Goal: Learn about a topic

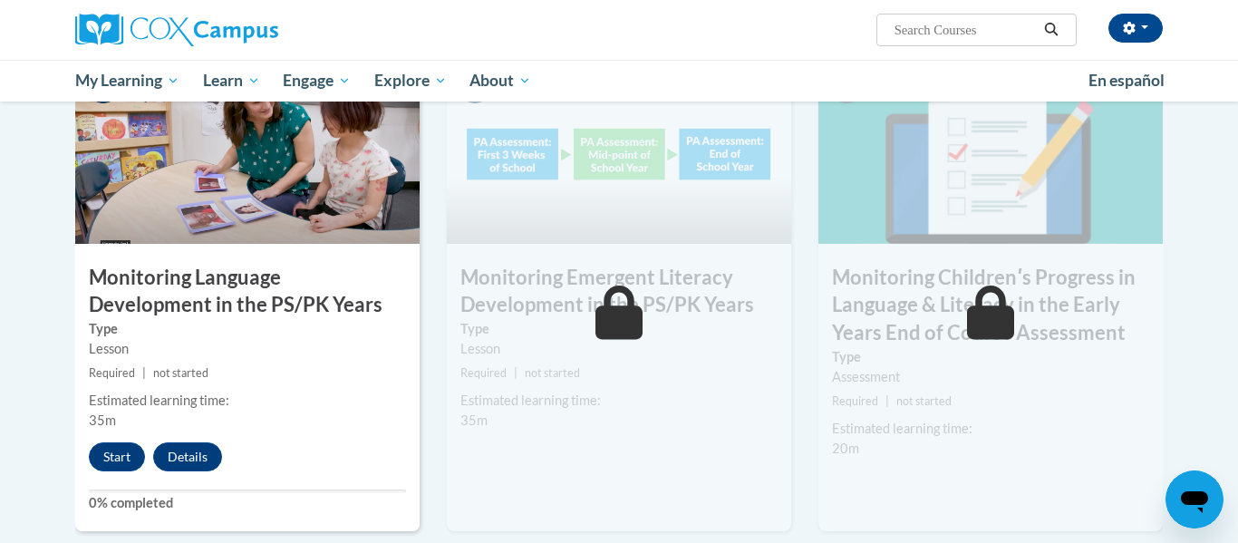
scroll to position [1505, 0]
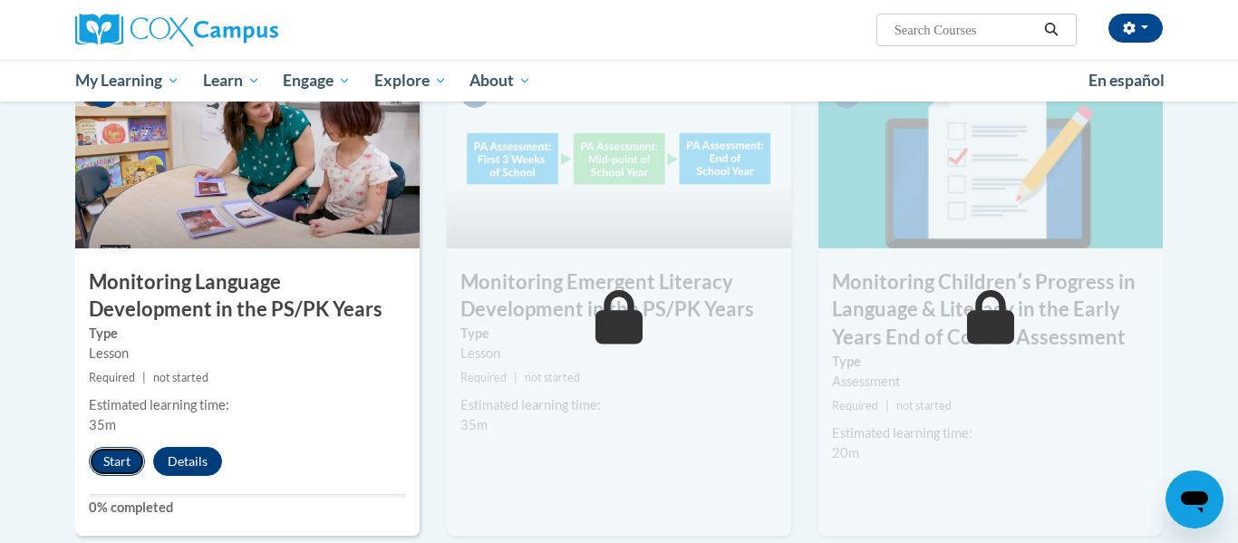
click at [104, 460] on button "Start" at bounding box center [117, 461] width 56 height 29
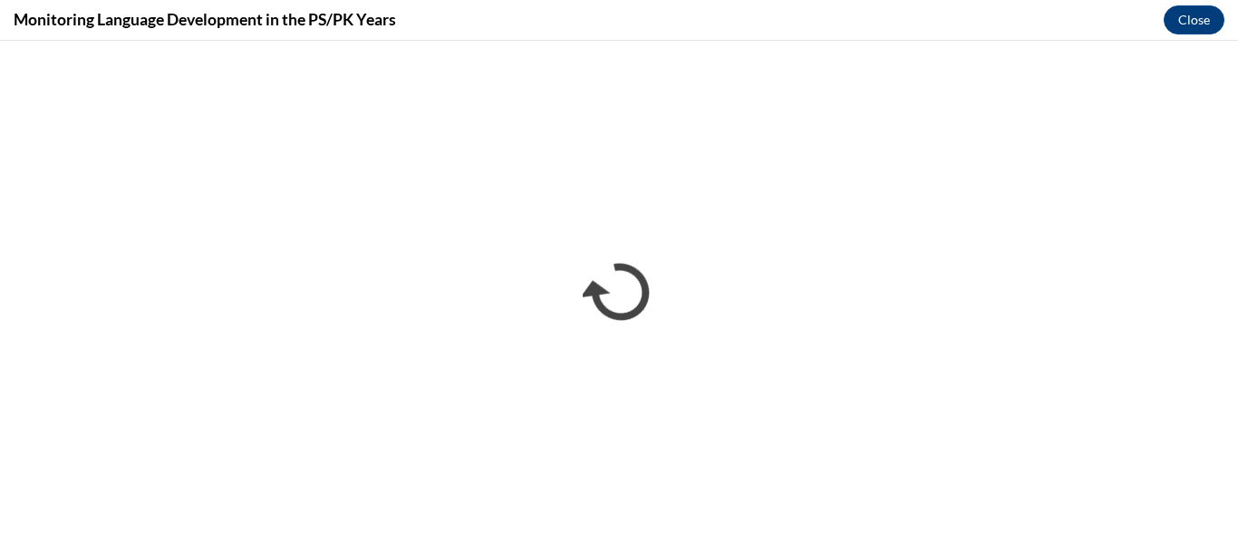
scroll to position [0, 0]
